Goal: Task Accomplishment & Management: Manage account settings

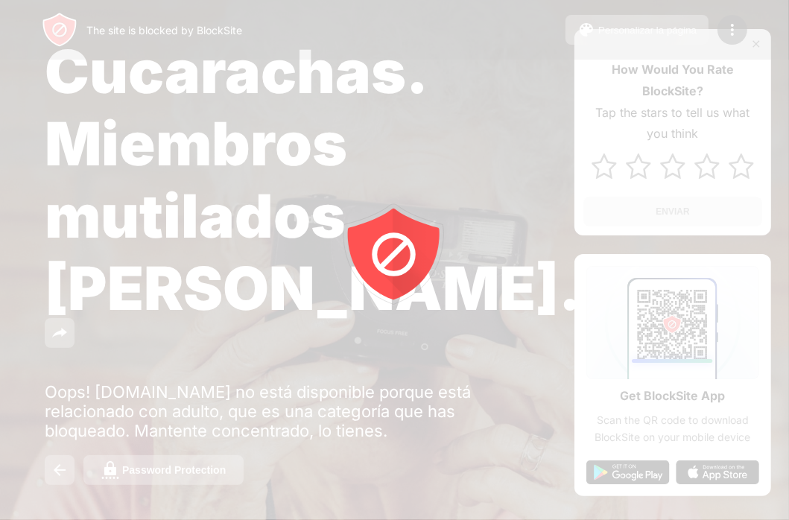
scroll to position [47, 0]
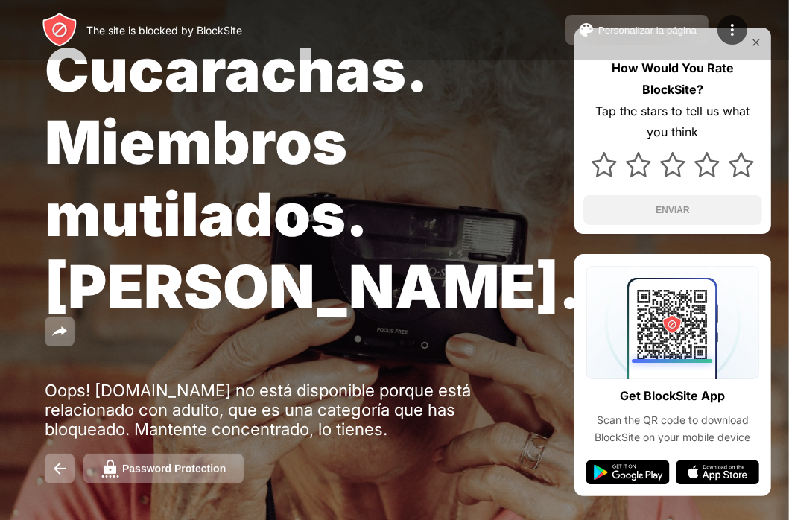
click at [598, 34] on div "Personalizar la página" at bounding box center [647, 30] width 98 height 11
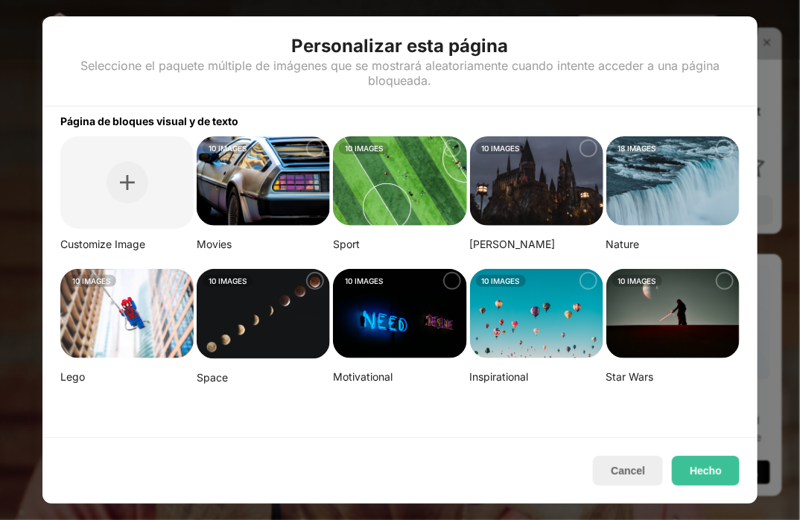
click at [774, 99] on div at bounding box center [400, 260] width 800 height 520
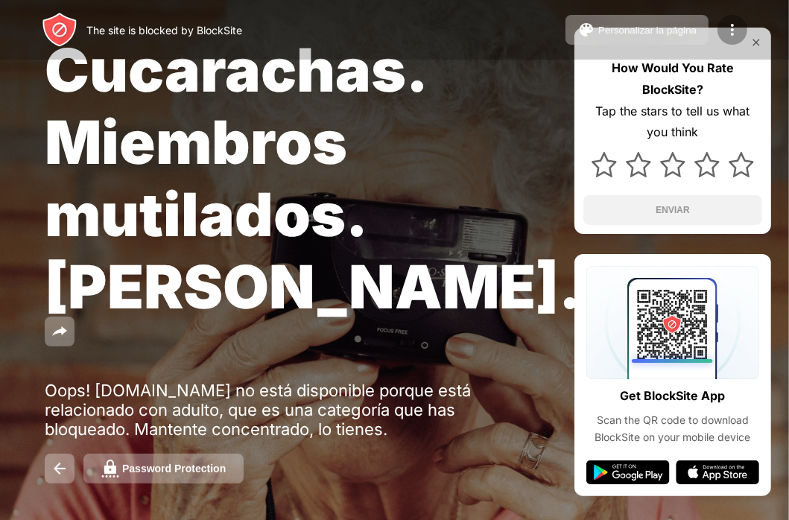
click at [730, 34] on img at bounding box center [732, 30] width 18 height 18
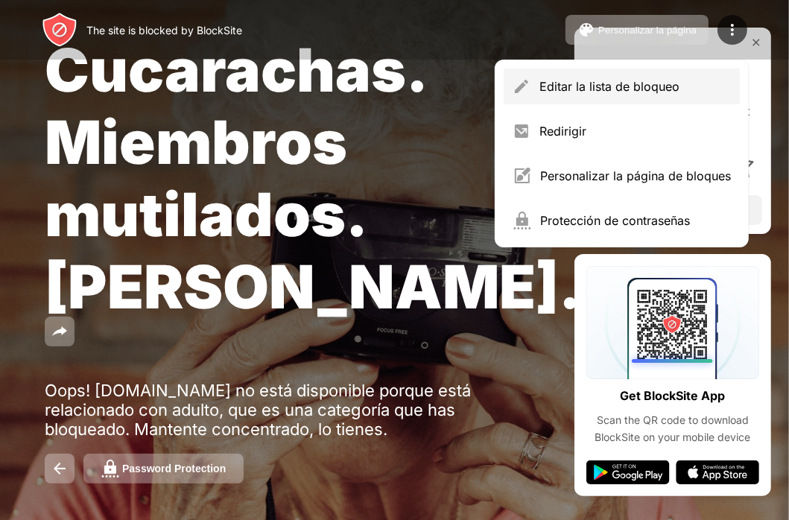
click at [682, 80] on div "Editar la lista de bloqueo" at bounding box center [634, 86] width 191 height 15
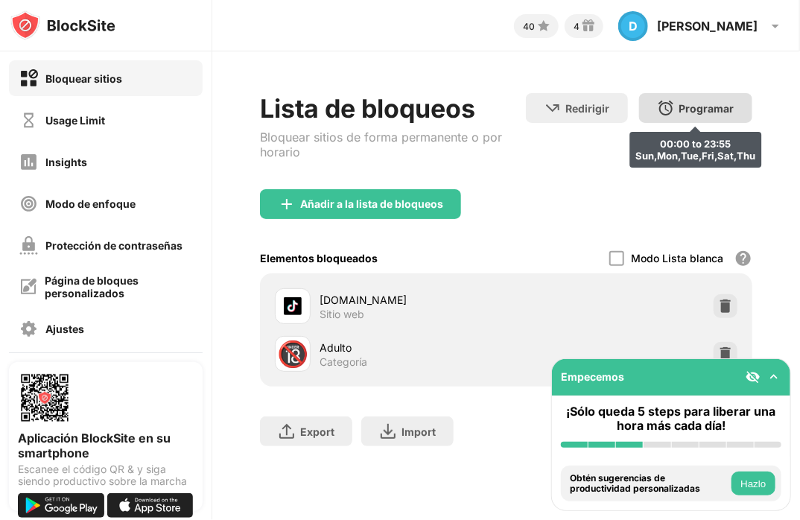
click at [693, 102] on div "Programar" at bounding box center [706, 108] width 55 height 13
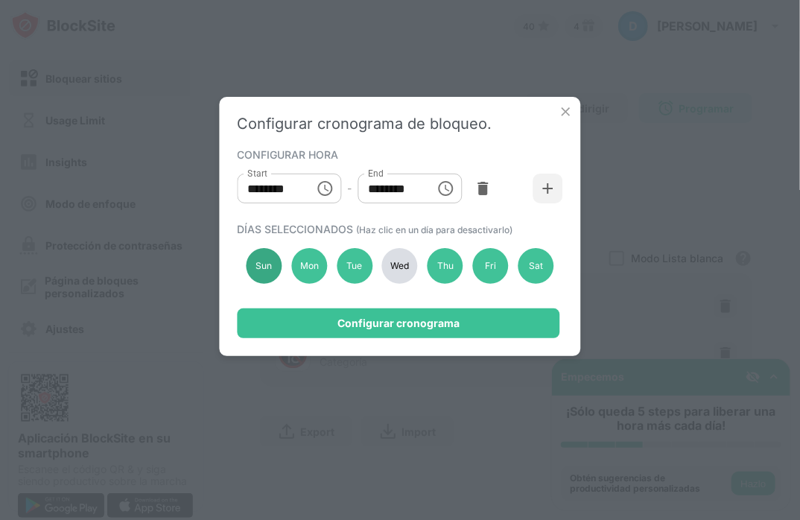
click at [279, 267] on div "Sun" at bounding box center [265, 266] width 36 height 36
click at [313, 269] on div "Mon" at bounding box center [309, 266] width 36 height 36
click at [346, 270] on div "Tue" at bounding box center [355, 266] width 36 height 36
click at [431, 281] on div "Sun Mon Tue Wed Thu Fri Sat" at bounding box center [400, 265] width 325 height 61
click at [458, 275] on div "Thu" at bounding box center [446, 266] width 36 height 36
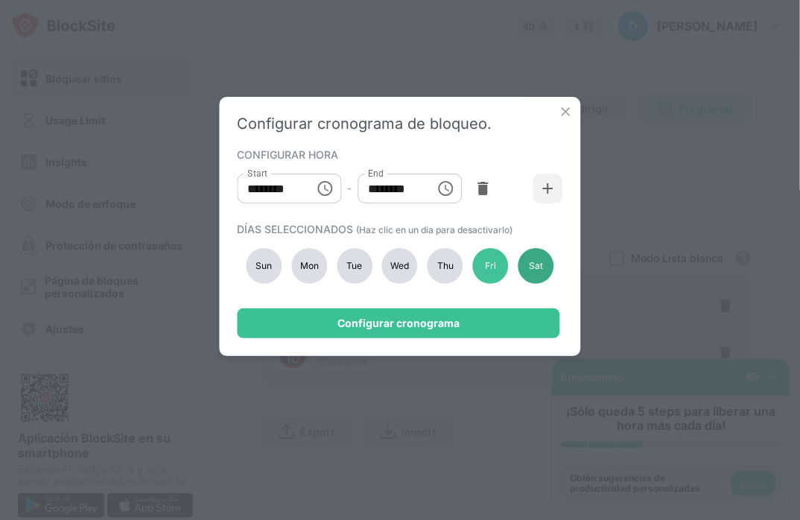
drag, startPoint x: 499, startPoint y: 275, endPoint x: 541, endPoint y: 275, distance: 41.7
click at [500, 275] on div "Fri" at bounding box center [491, 266] width 36 height 36
click at [541, 275] on div "Sat" at bounding box center [536, 266] width 36 height 36
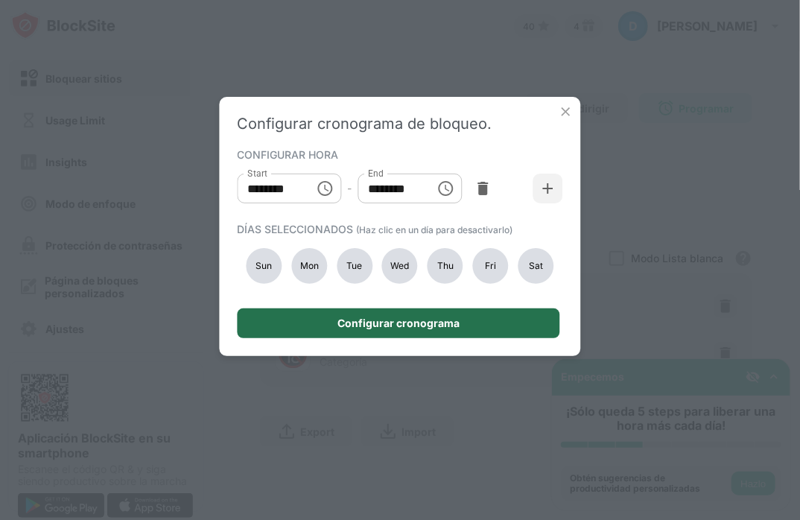
click at [527, 311] on div "Configurar cronograma" at bounding box center [399, 323] width 323 height 30
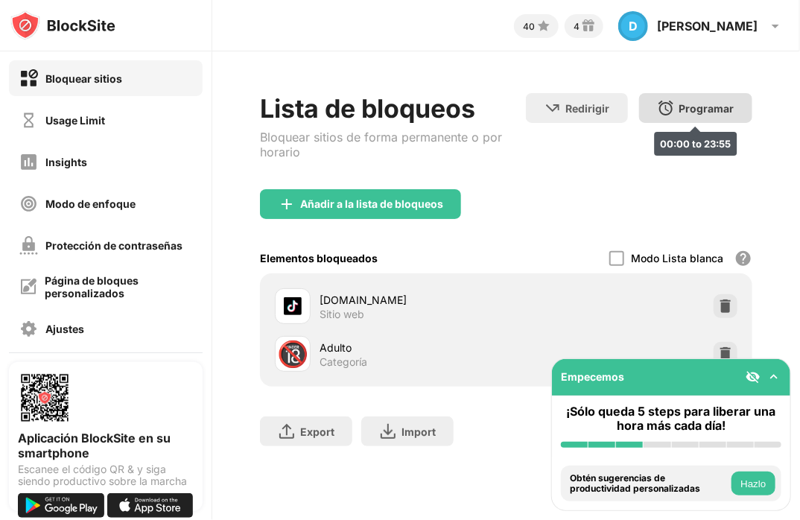
click at [680, 102] on div "Programar" at bounding box center [706, 108] width 55 height 13
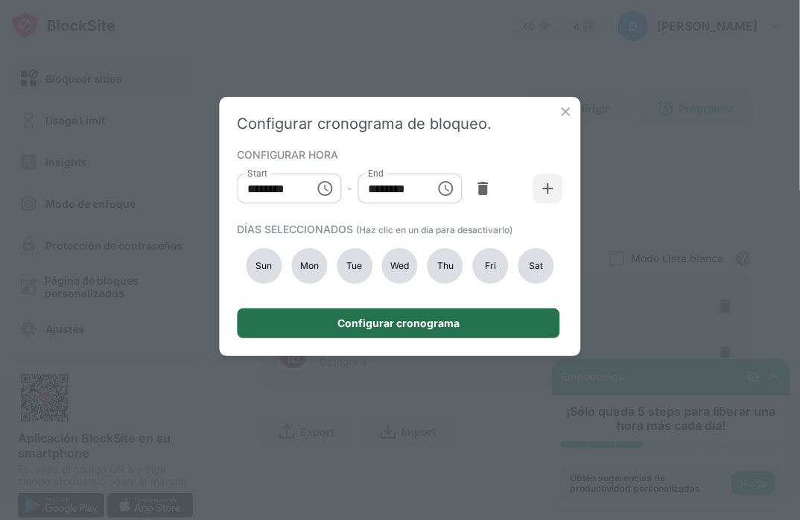
click at [494, 331] on div "Configurar cronograma" at bounding box center [399, 323] width 323 height 30
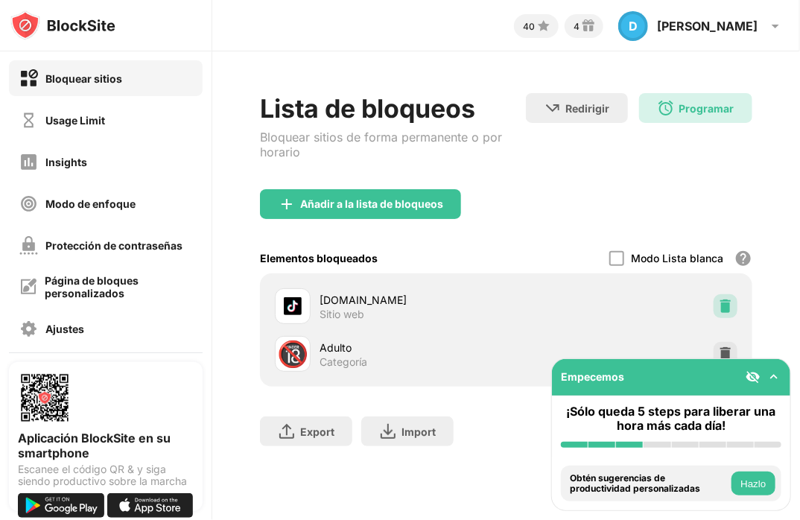
click at [720, 308] on img at bounding box center [725, 306] width 15 height 15
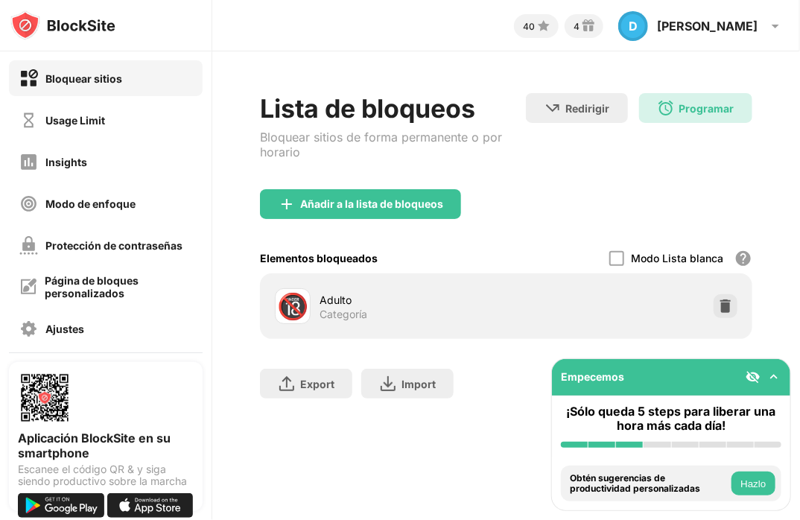
click at [719, 308] on img at bounding box center [725, 306] width 15 height 15
